Goal: Task Accomplishment & Management: Manage account settings

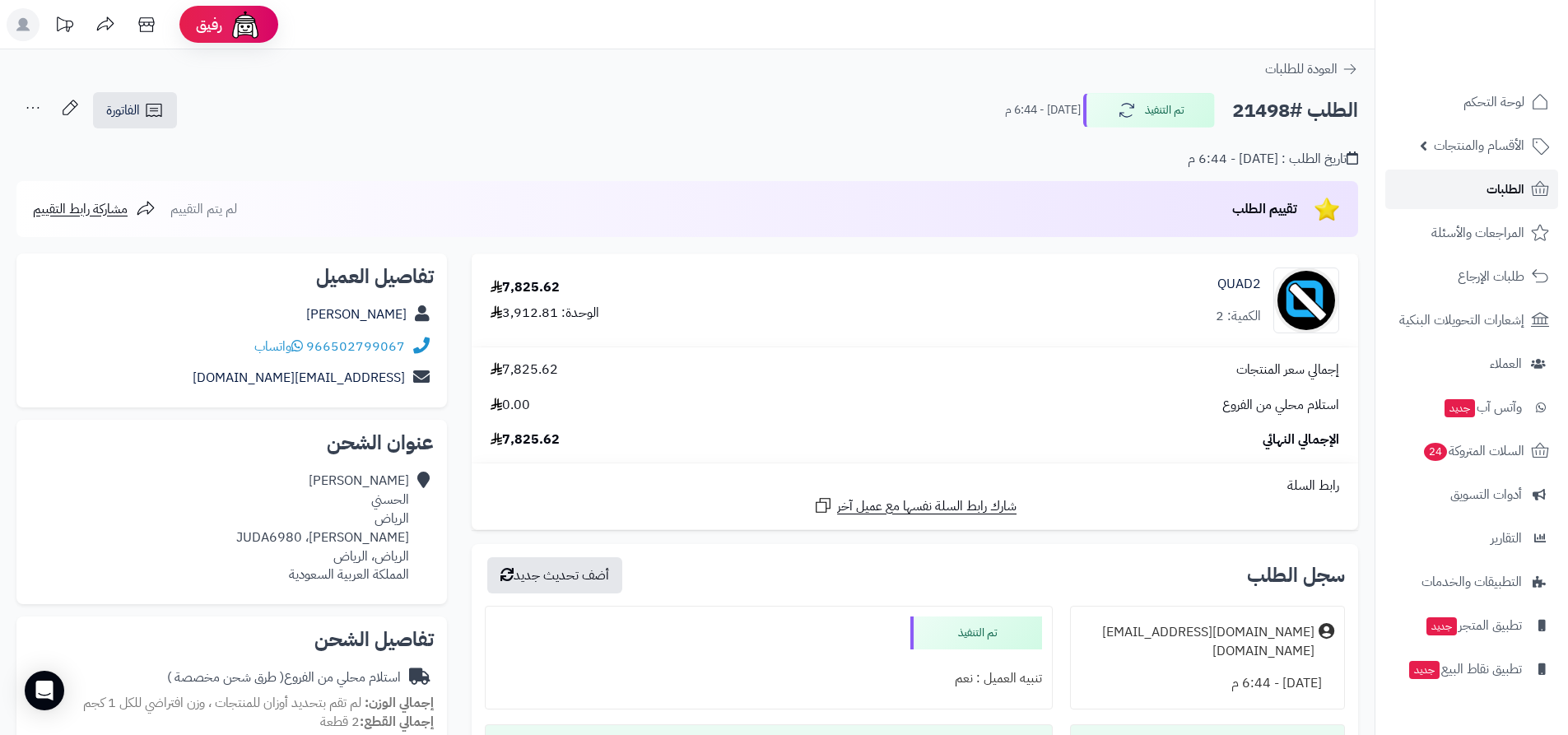
click at [1504, 192] on span "الطلبات" at bounding box center [1504, 189] width 38 height 23
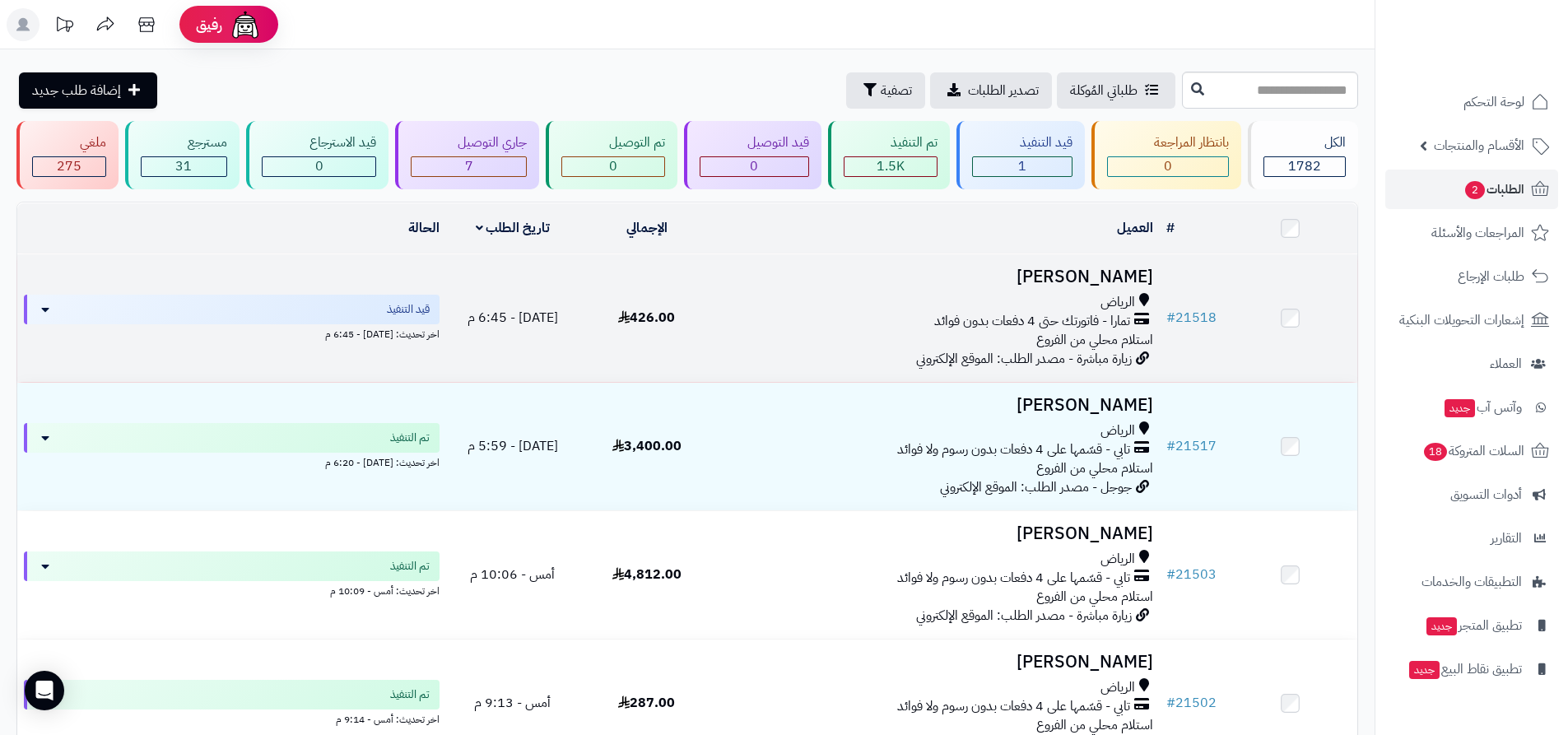
click at [865, 322] on div "تمارا - فاتورتك حتى 4 دفعات بدون فوائد" at bounding box center [936, 321] width 433 height 19
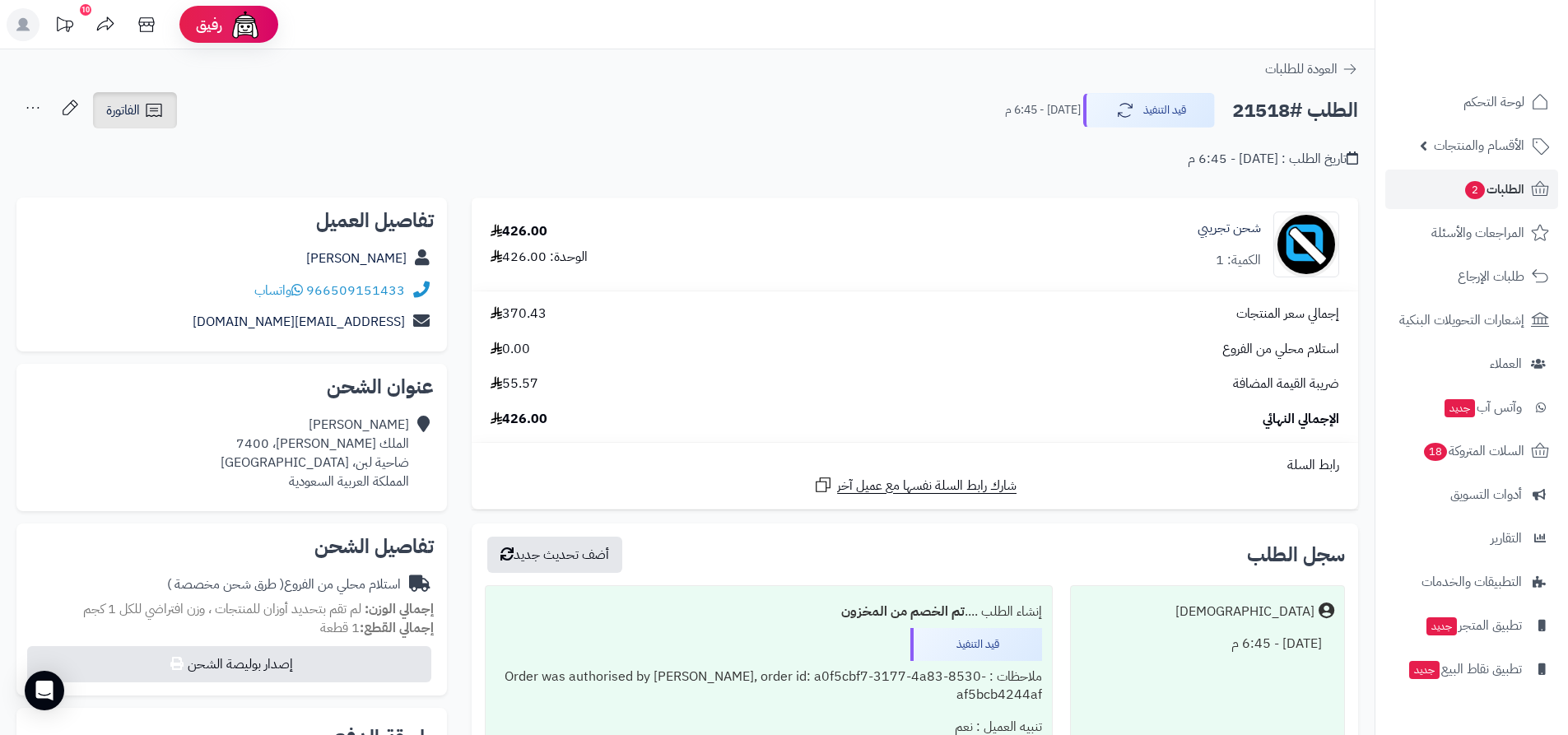
click at [143, 113] on link "الفاتورة" at bounding box center [134, 111] width 84 height 37
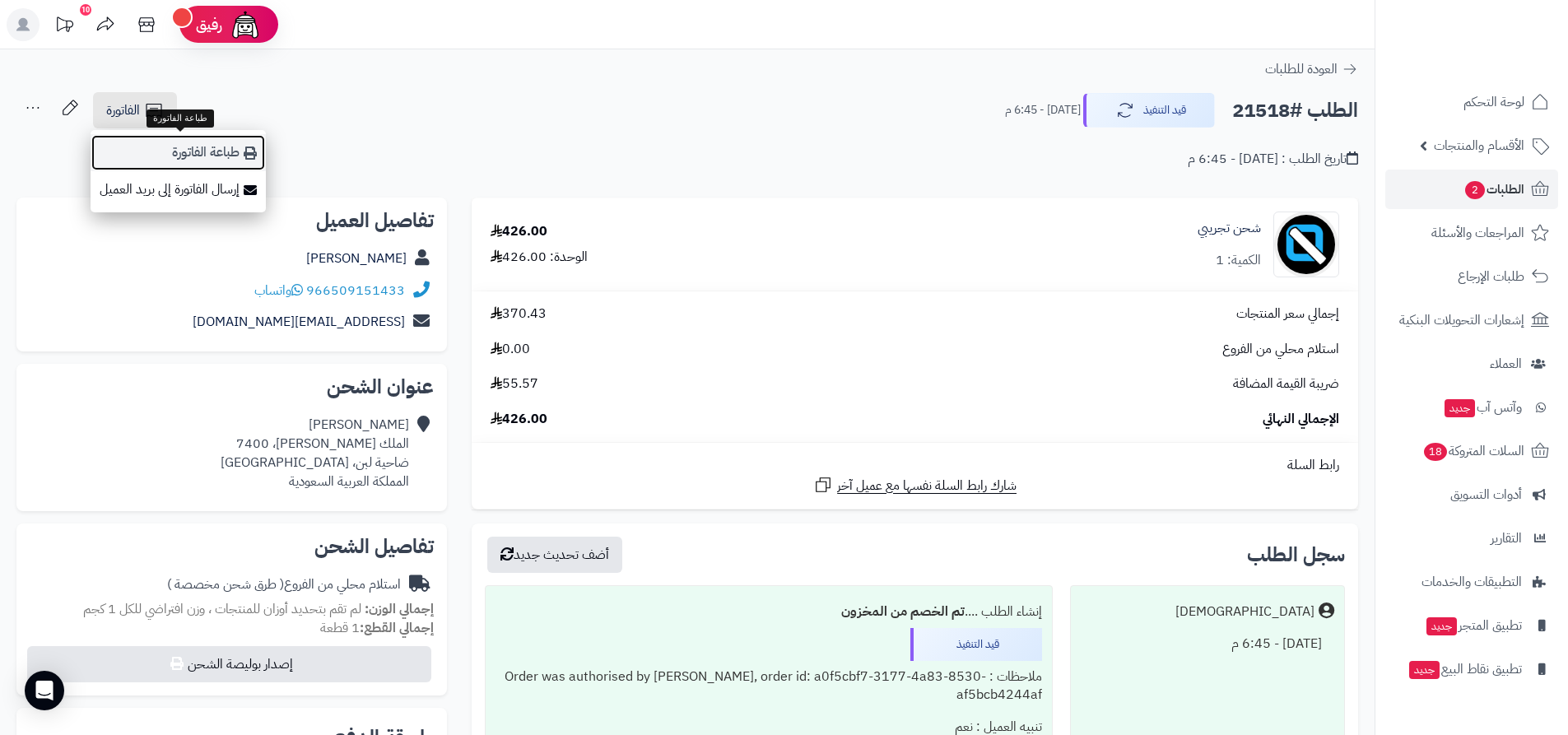
click at [240, 154] on link "طباعة الفاتورة" at bounding box center [178, 152] width 176 height 37
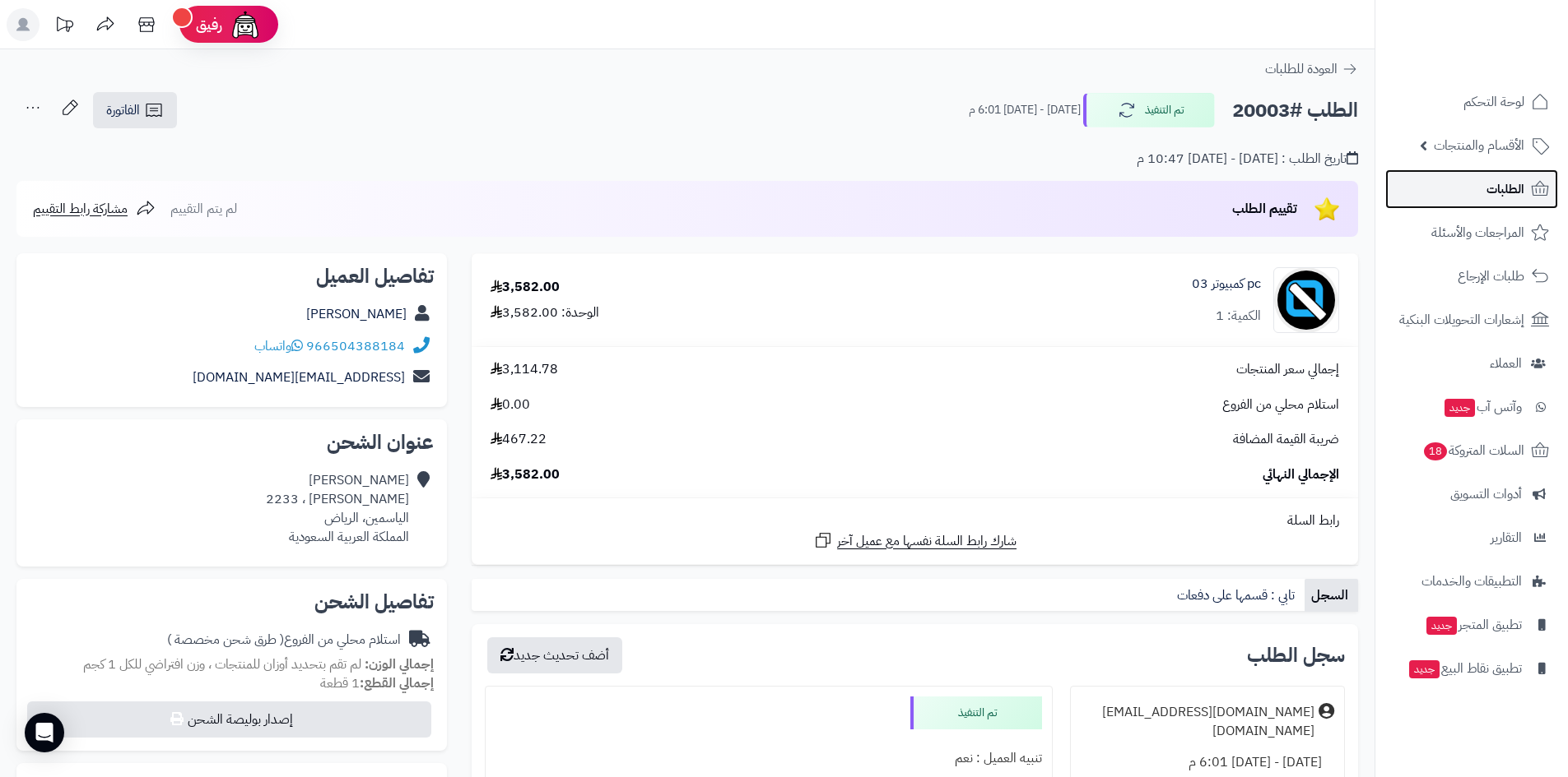
click at [1519, 198] on span "الطلبات" at bounding box center [1504, 189] width 38 height 23
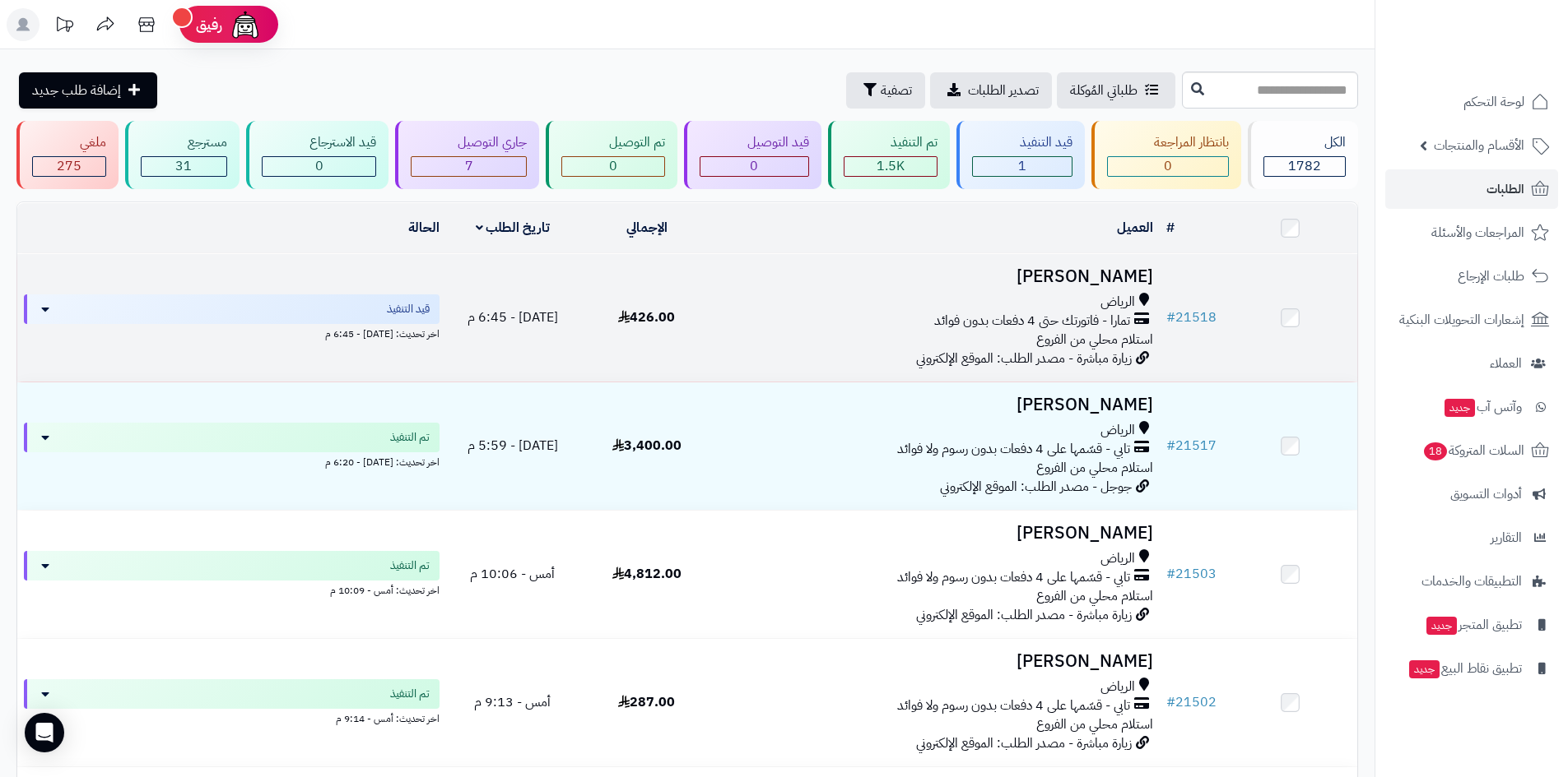
click at [834, 334] on div "الرياض تمارا - فاتورتك حتى 4 دفعات بدون فوائد استلام محلي من الفروع" at bounding box center [936, 321] width 433 height 57
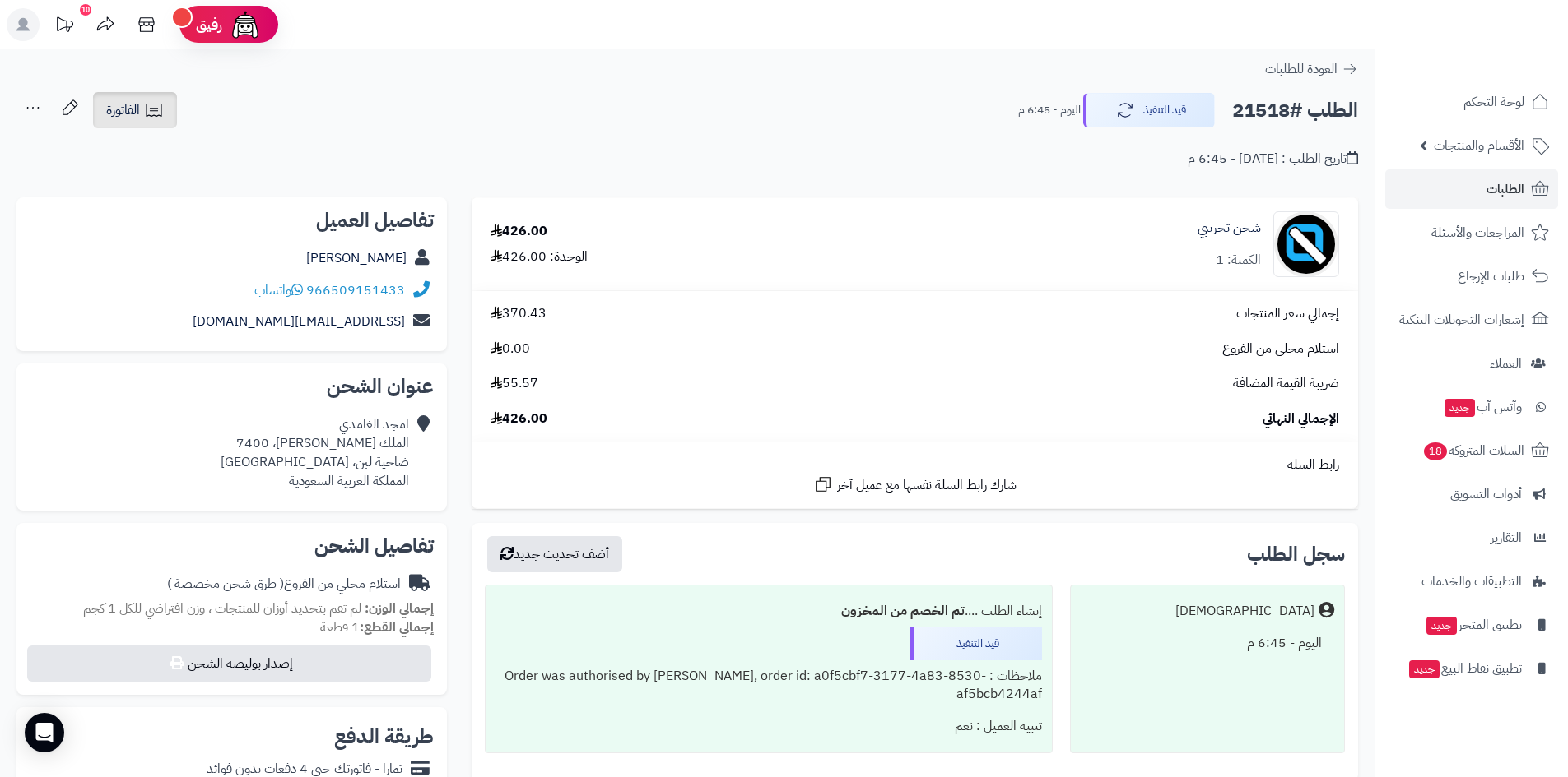
click at [158, 126] on link "الفاتورة" at bounding box center [134, 111] width 84 height 37
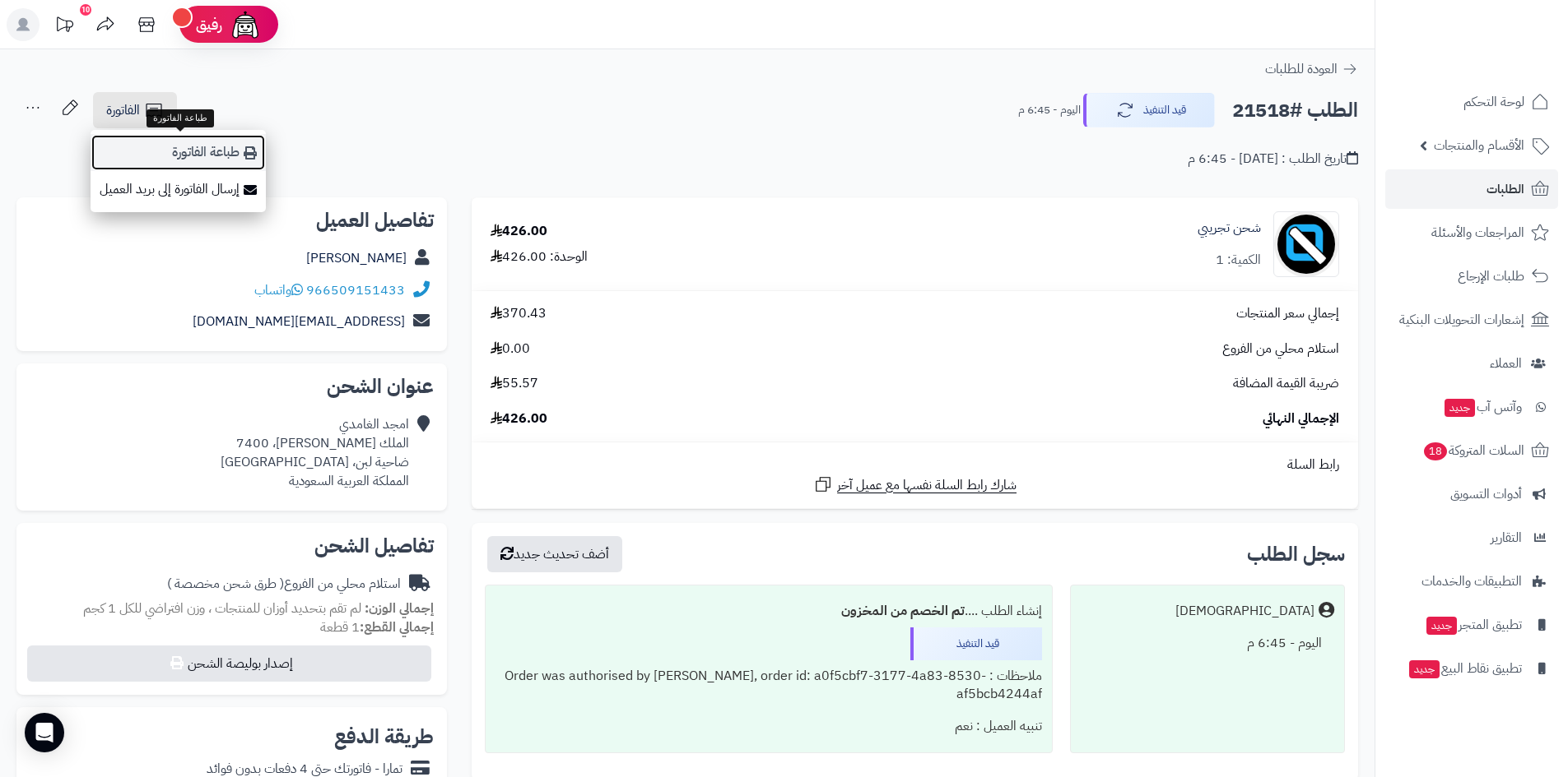
click at [229, 152] on link "طباعة الفاتورة" at bounding box center [178, 152] width 176 height 37
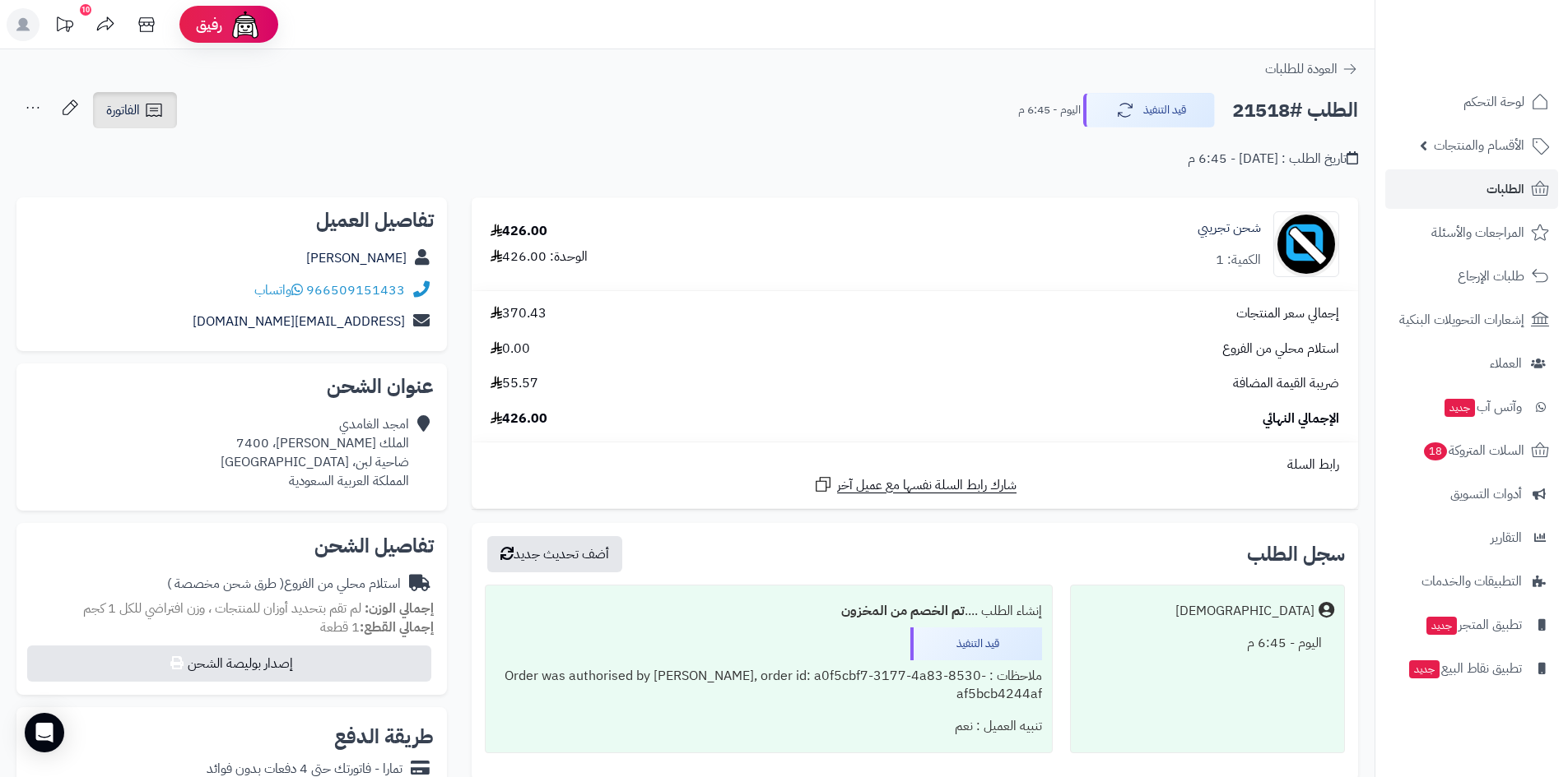
click at [164, 119] on icon at bounding box center [153, 110] width 19 height 19
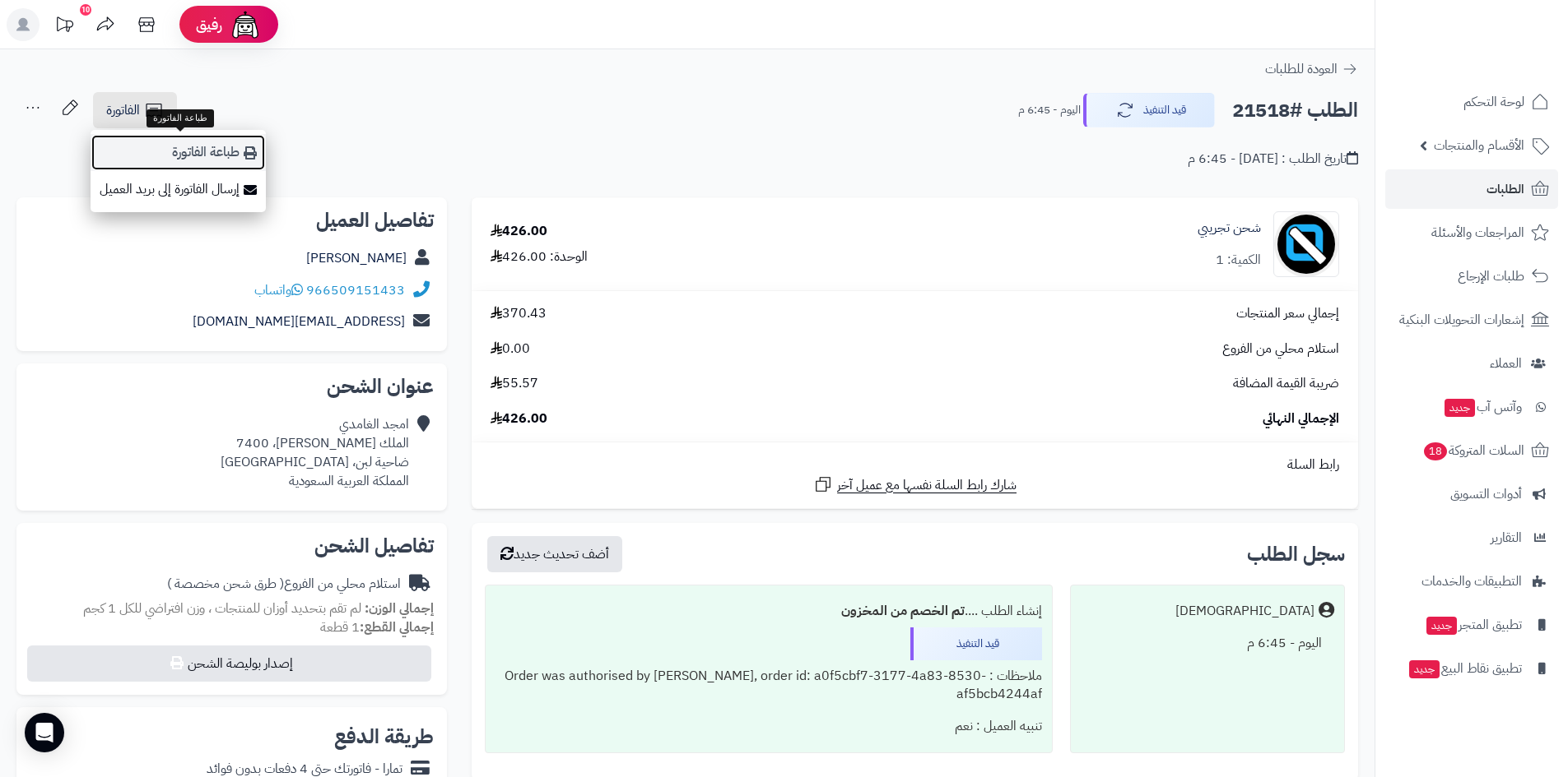
click at [187, 148] on link "طباعة الفاتورة" at bounding box center [178, 152] width 176 height 37
